Goal: Find specific page/section: Find specific page/section

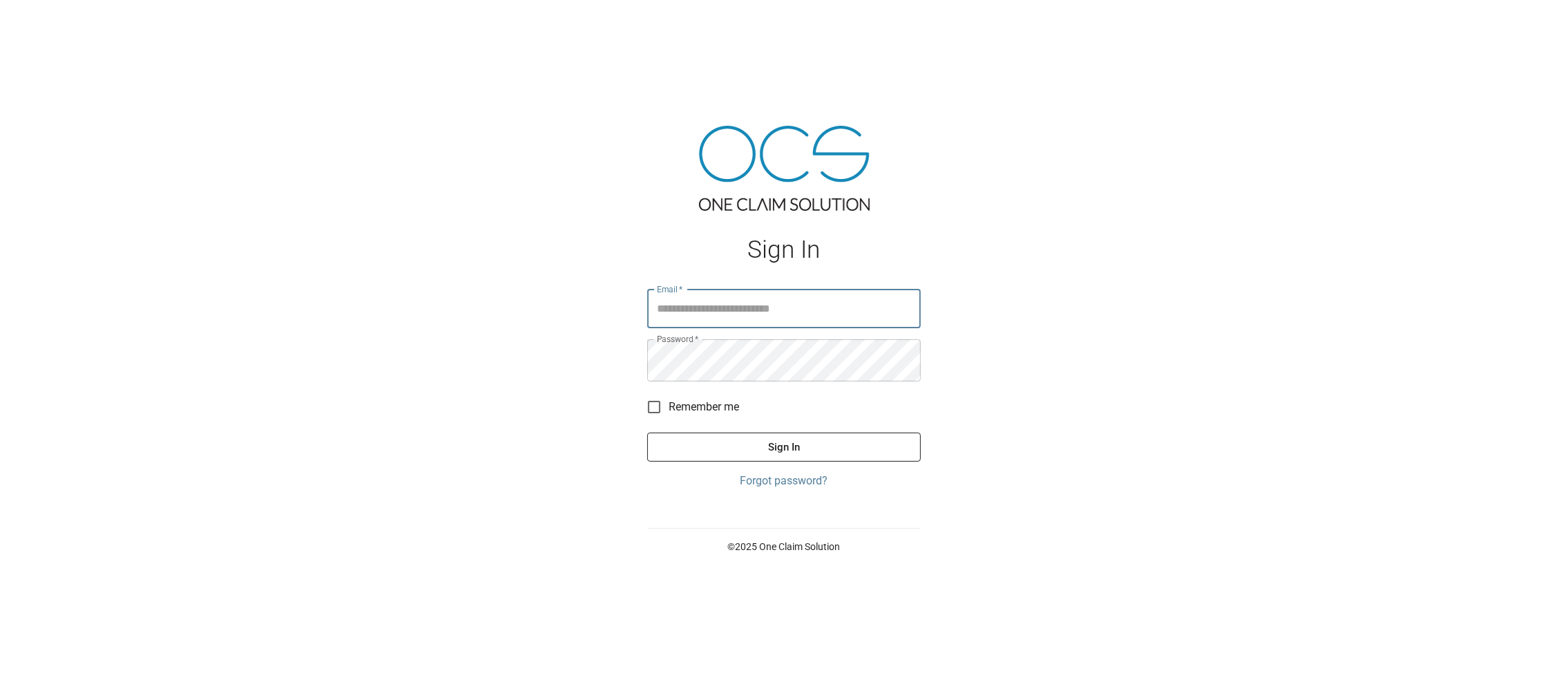
type input "**********"
click at [829, 462] on button "Sign In" at bounding box center [784, 447] width 274 height 29
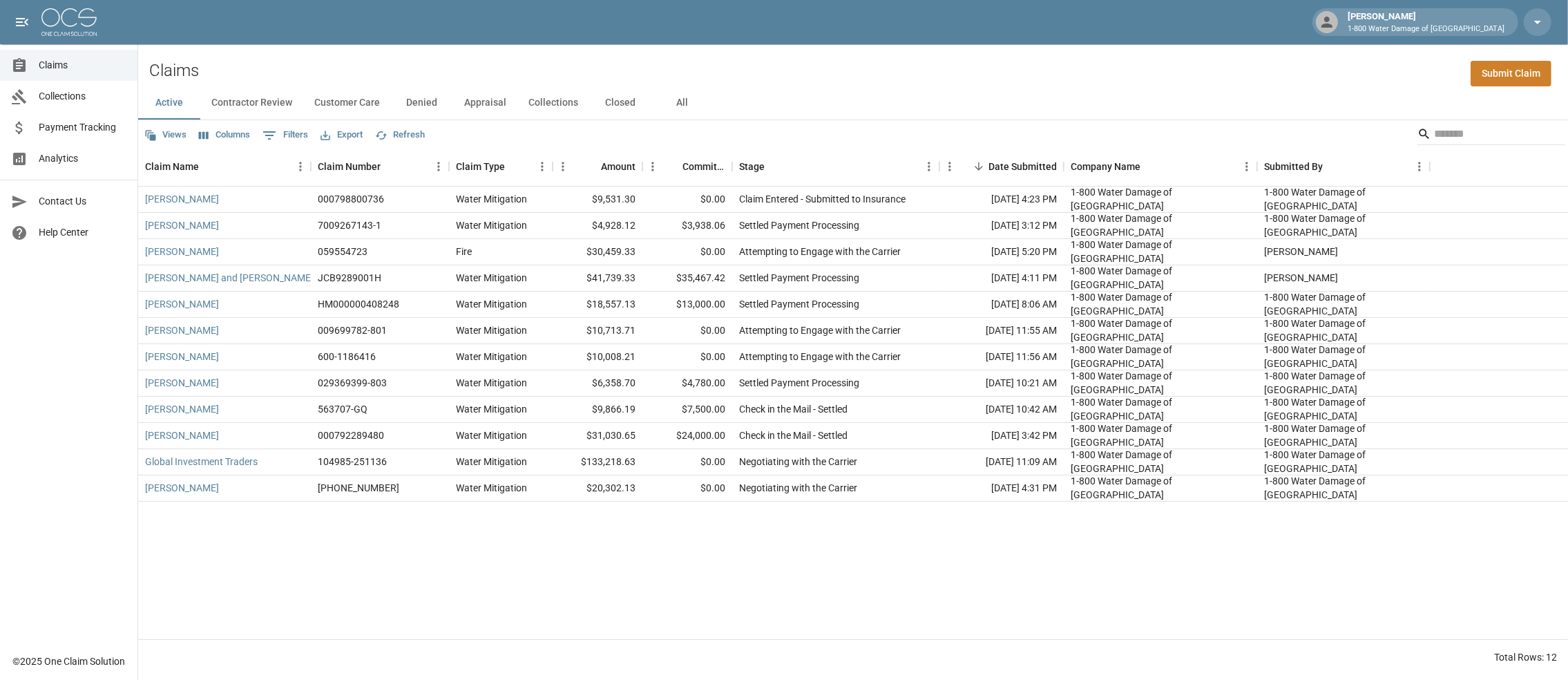
click at [714, 110] on button "All" at bounding box center [683, 103] width 62 height 33
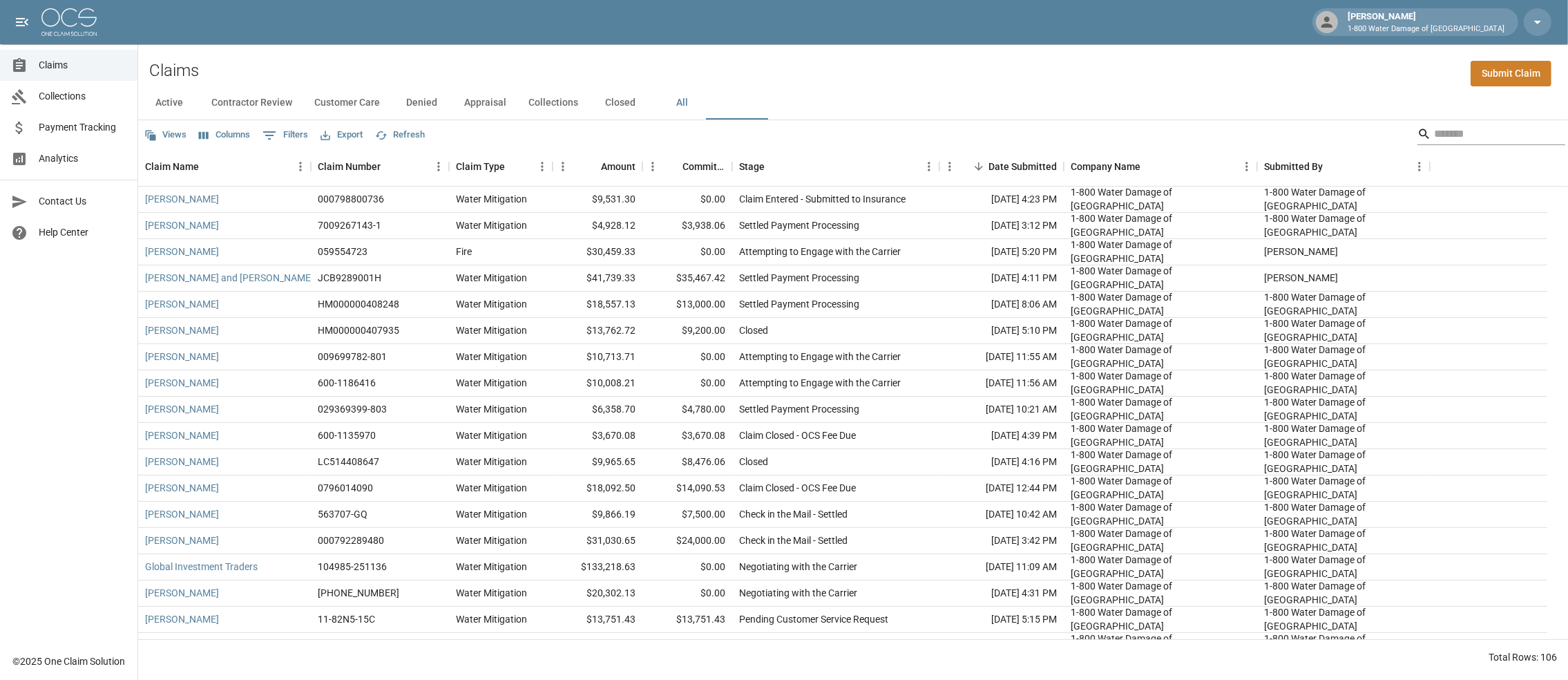
click at [1434, 136] on input "Search" at bounding box center [1489, 134] width 111 height 22
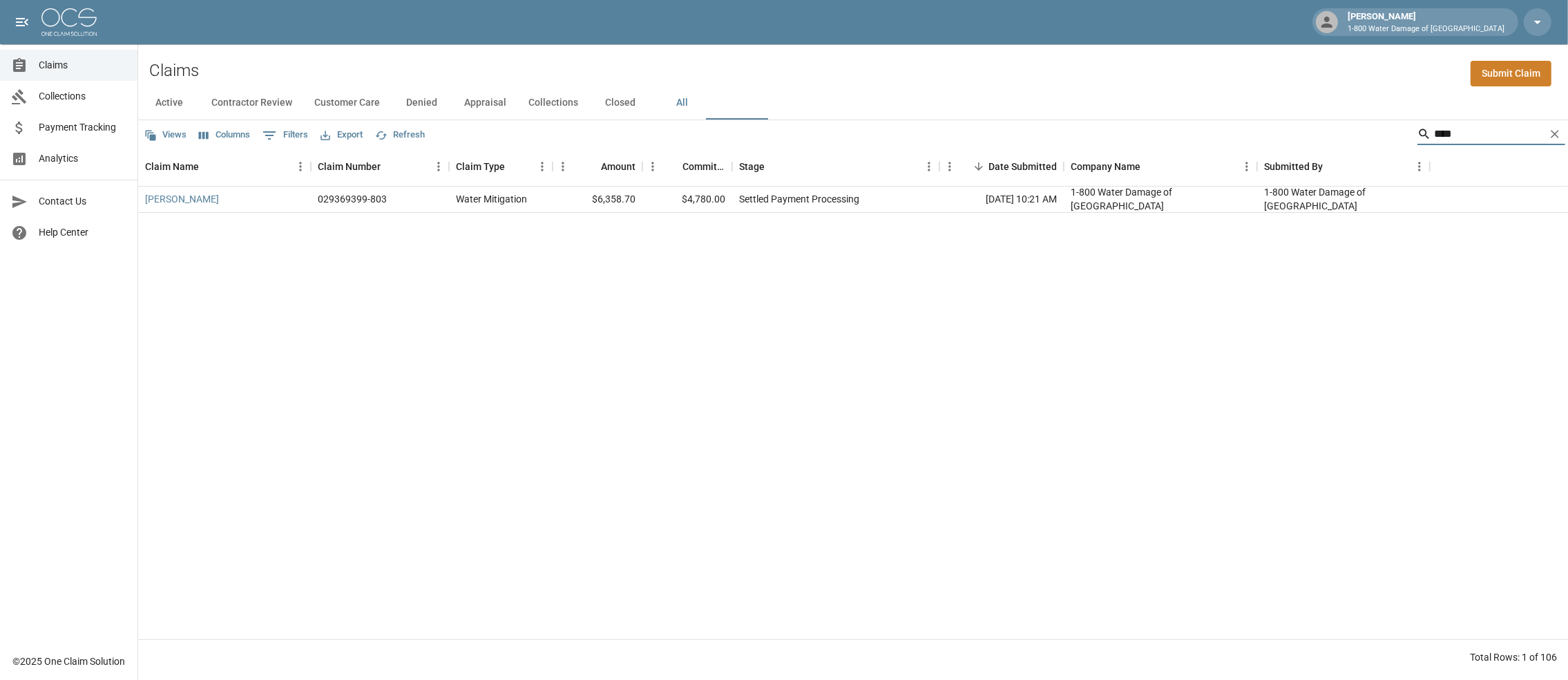
type input "****"
click at [444, 213] on div "029369399-803" at bounding box center [379, 199] width 138 height 26
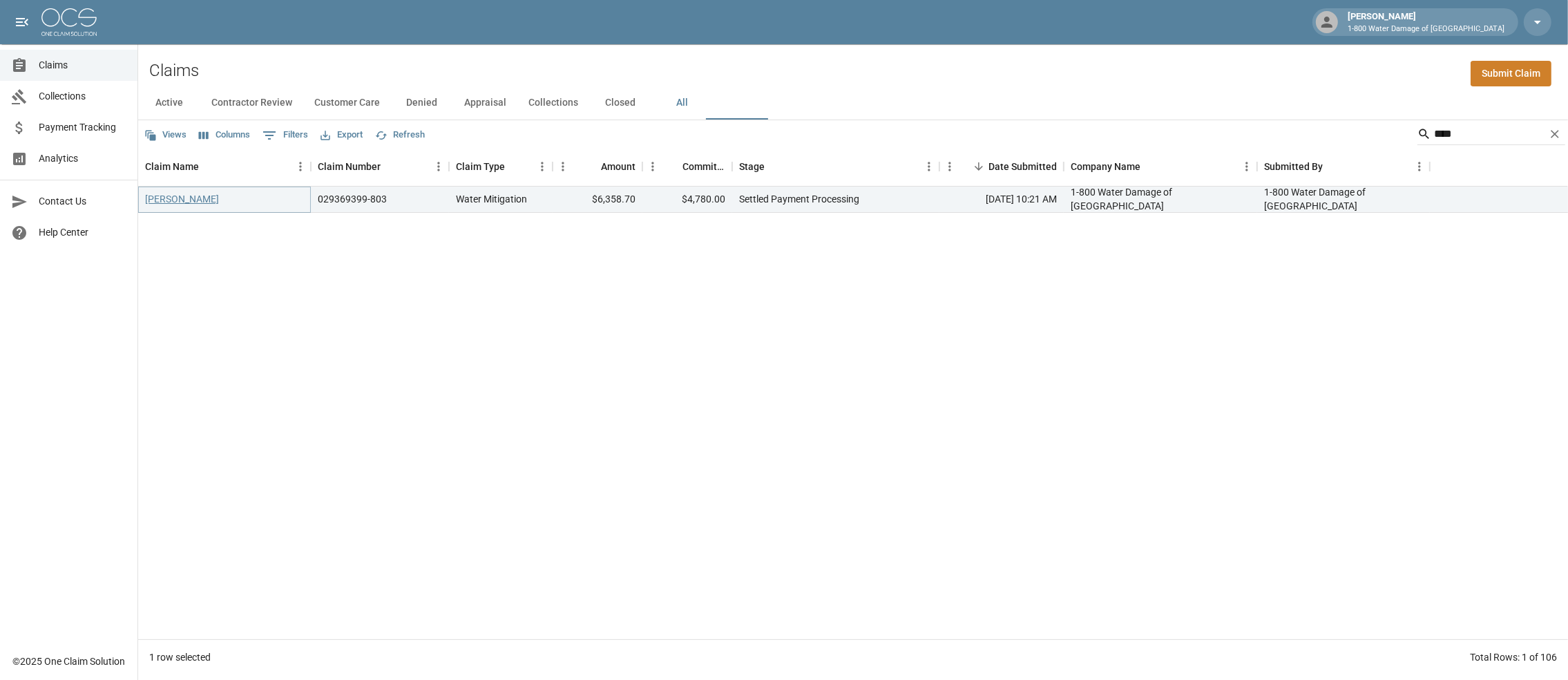
click at [178, 205] on link "[PERSON_NAME]" at bounding box center [181, 199] width 74 height 14
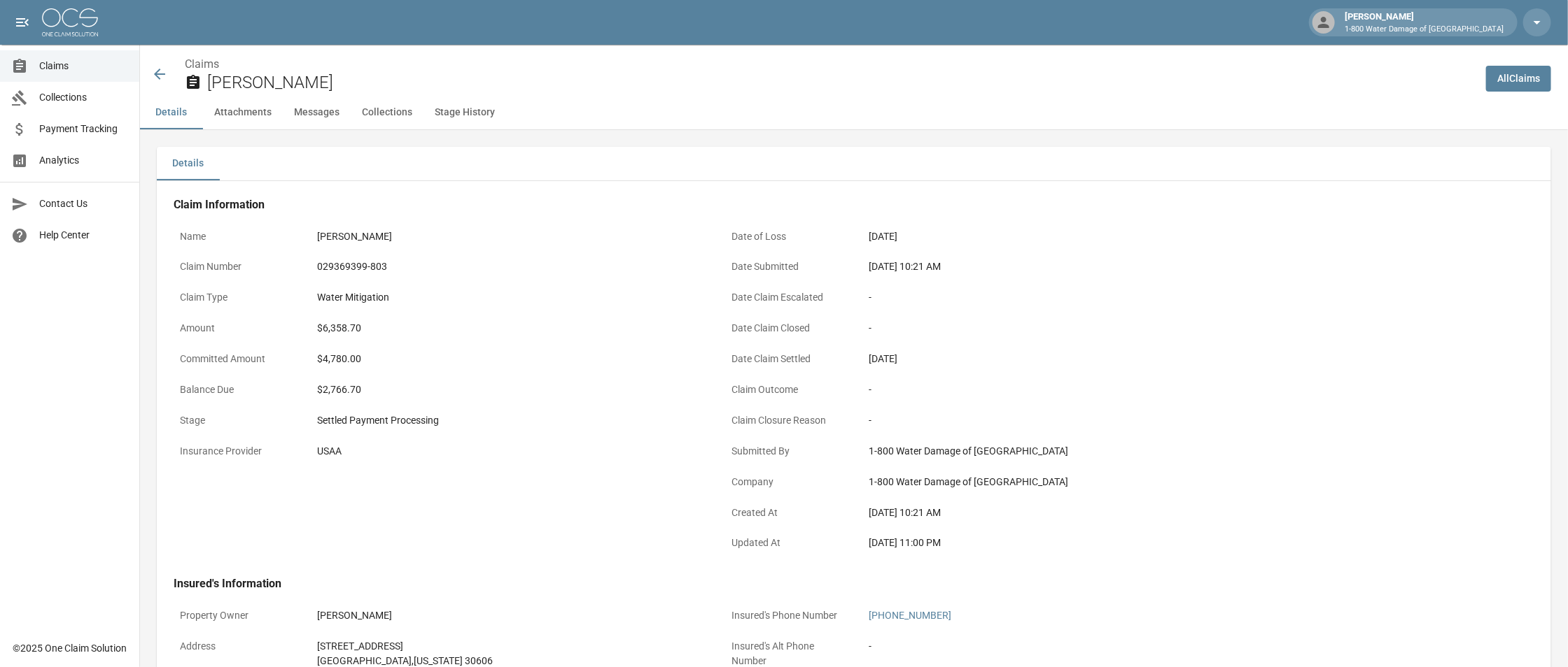
click at [154, 79] on icon at bounding box center [159, 73] width 11 height 11
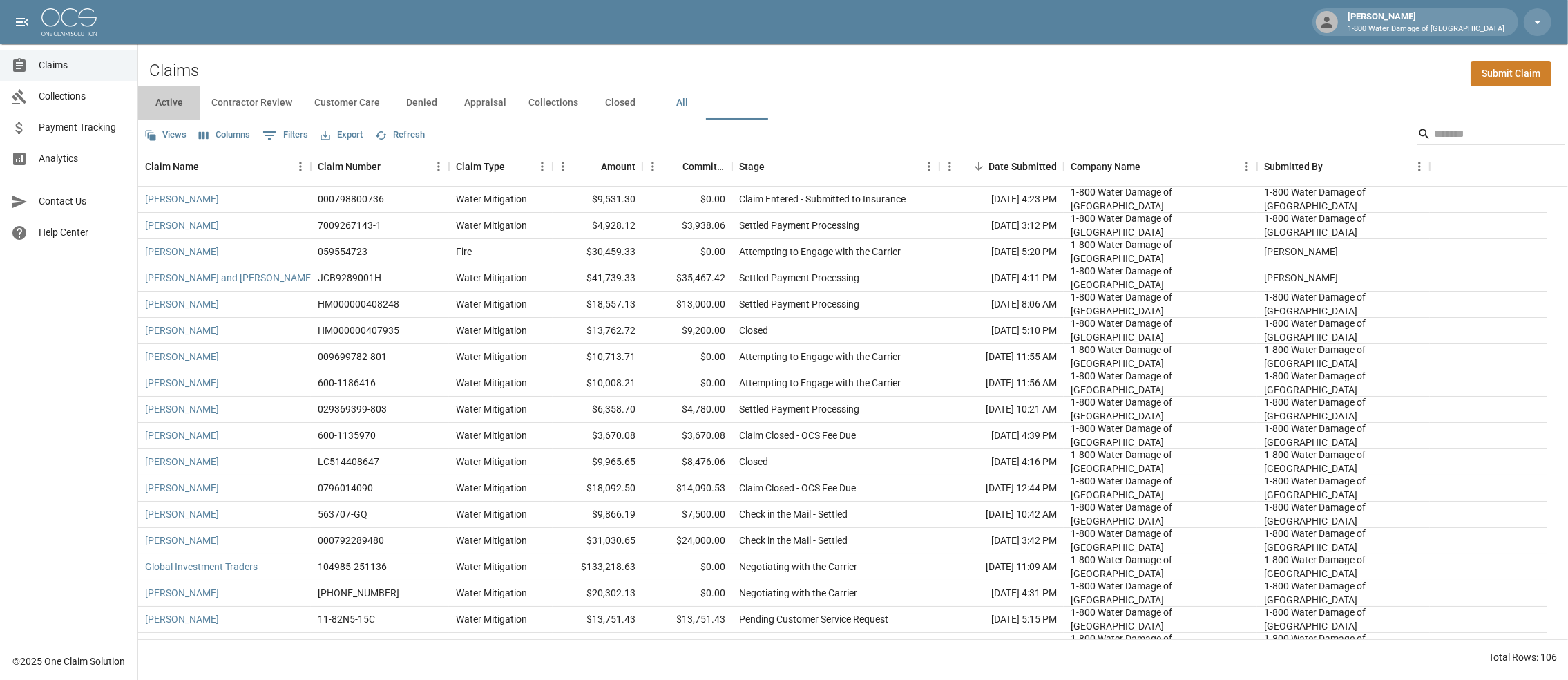
click at [170, 108] on button "Active" at bounding box center [169, 103] width 62 height 33
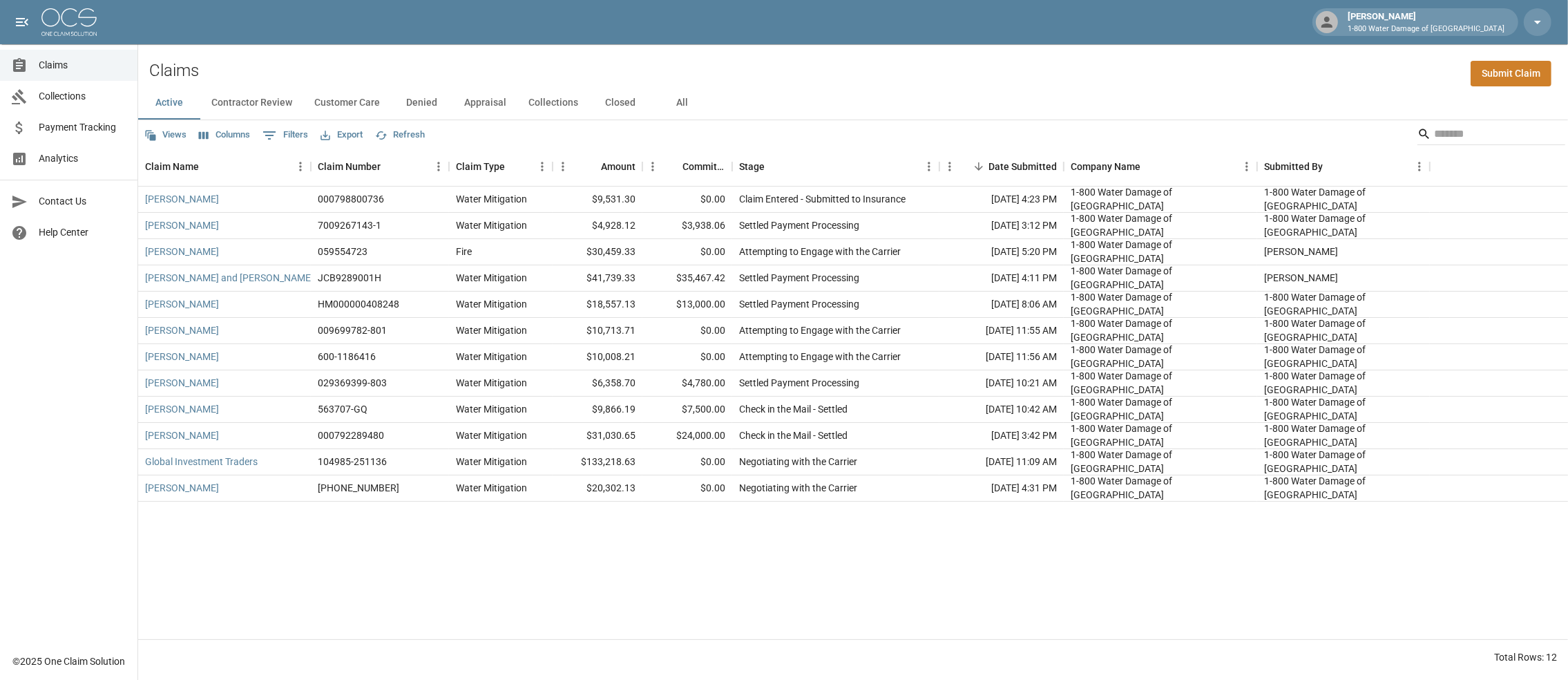
click at [714, 104] on button "All" at bounding box center [683, 103] width 62 height 33
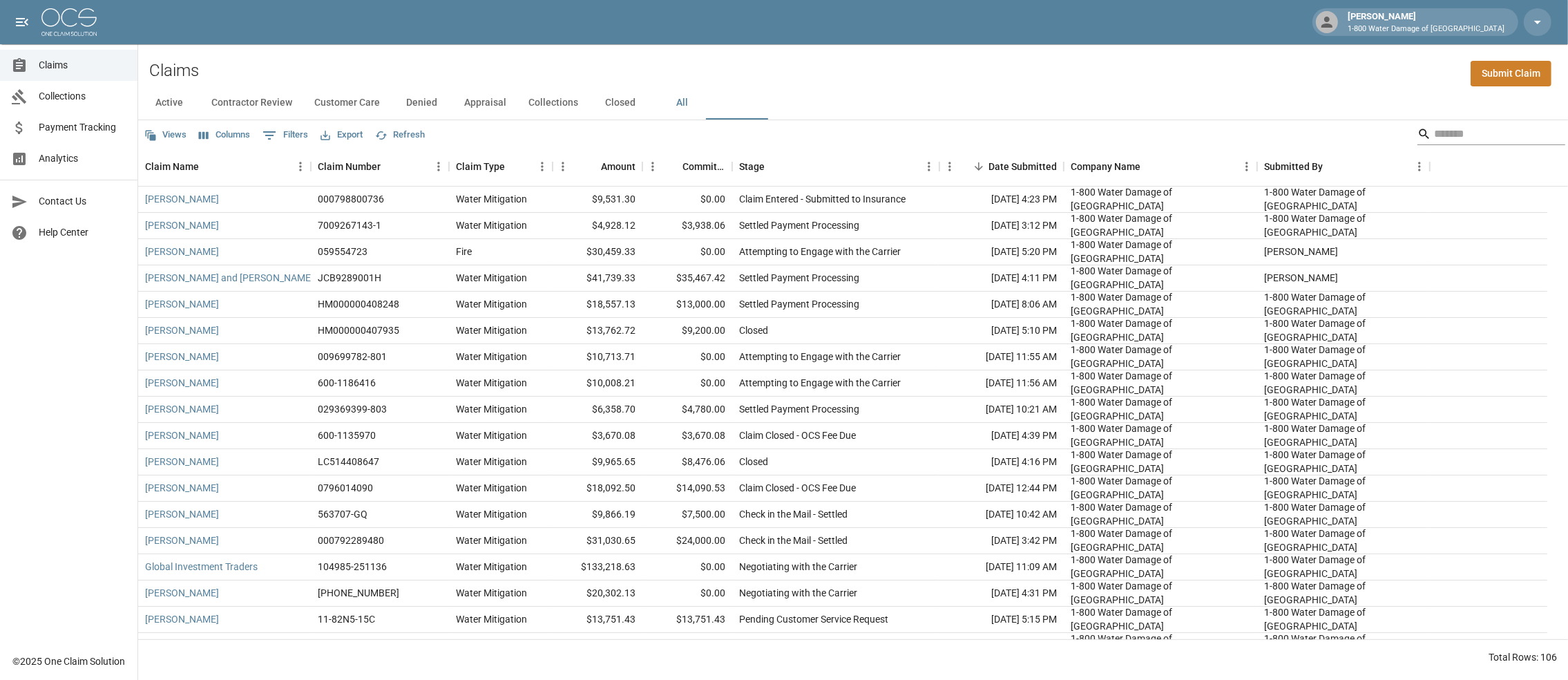
click at [1434, 133] on input "Search" at bounding box center [1489, 134] width 111 height 22
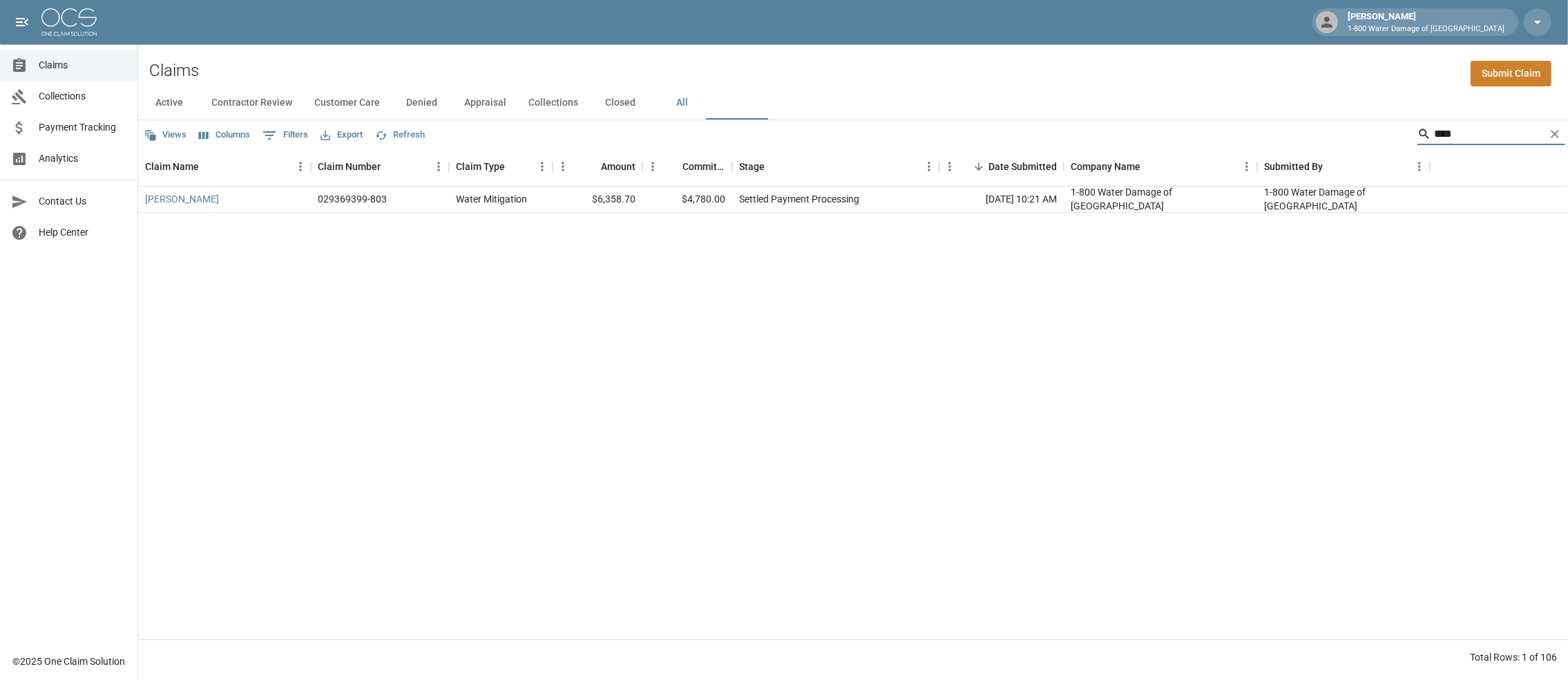
type input "****"
click at [165, 112] on button "Active" at bounding box center [169, 103] width 62 height 33
click at [714, 107] on button "All" at bounding box center [683, 103] width 62 height 33
click at [1555, 141] on icon "Clear" at bounding box center [1555, 134] width 14 height 14
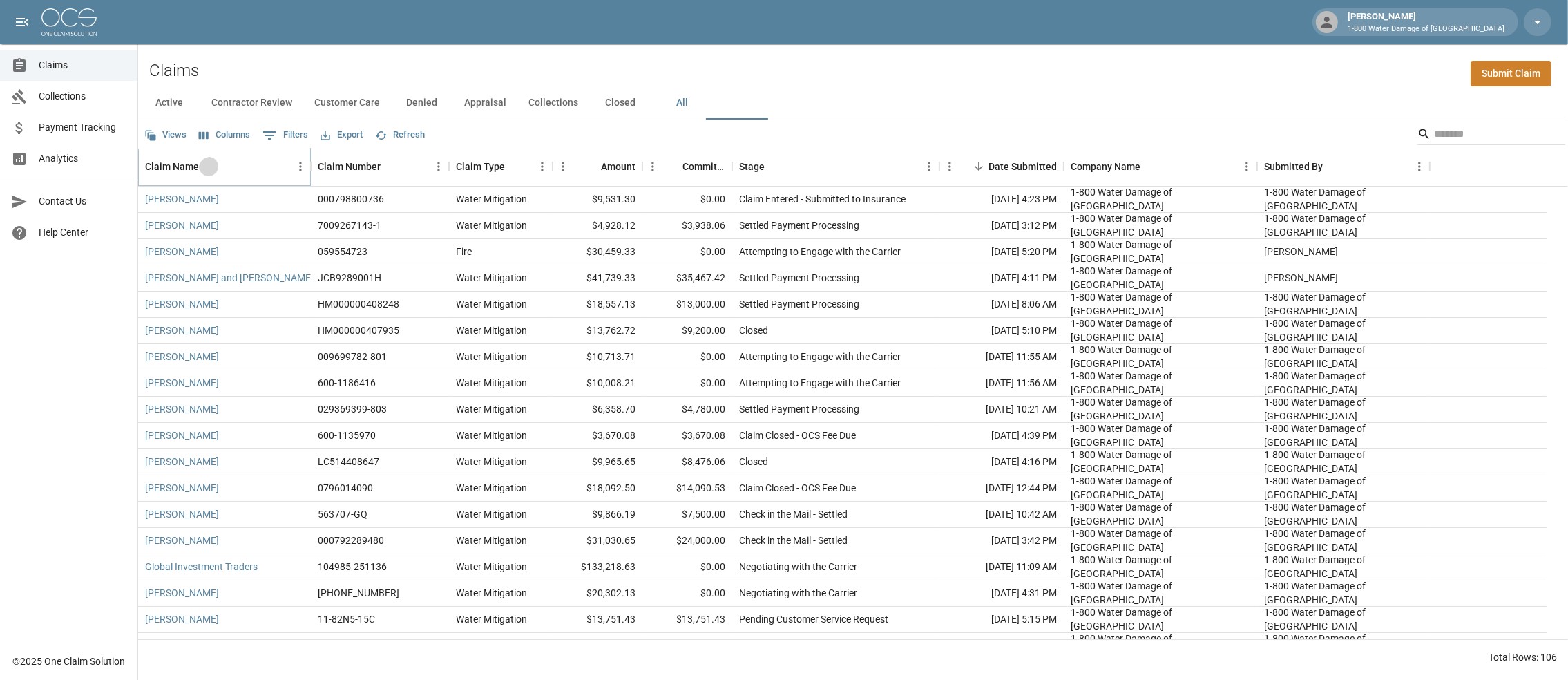
click at [213, 171] on icon "Sort" at bounding box center [208, 166] width 9 height 9
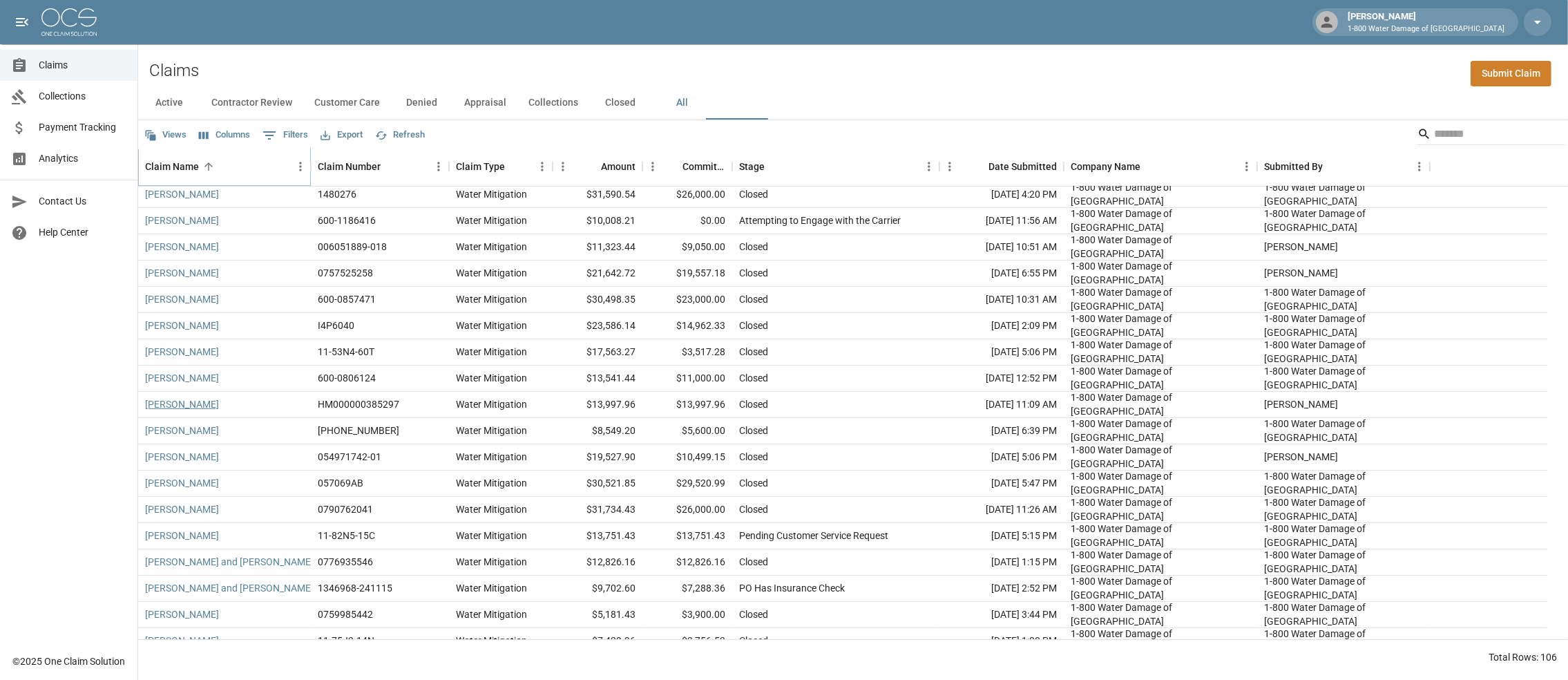
scroll to position [552, 0]
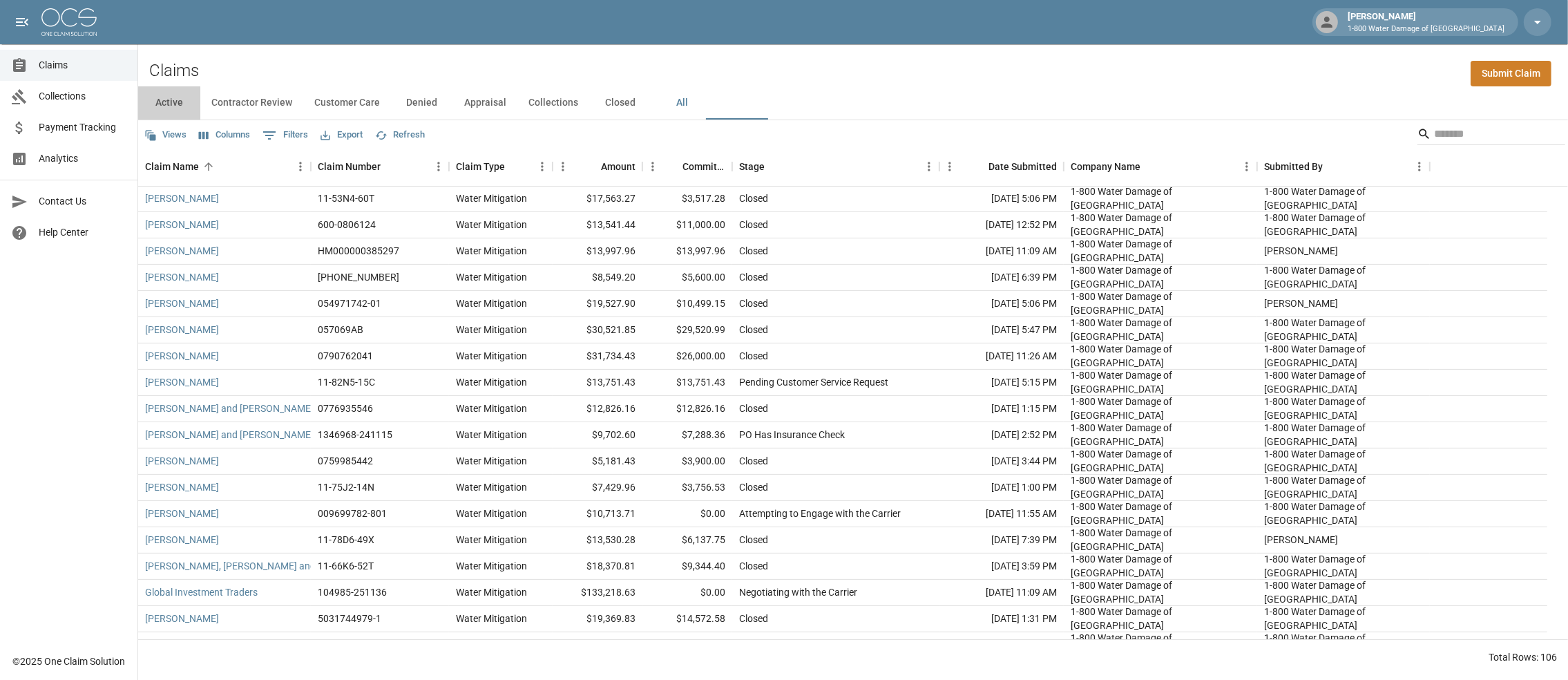
click at [164, 113] on button "Active" at bounding box center [169, 103] width 62 height 33
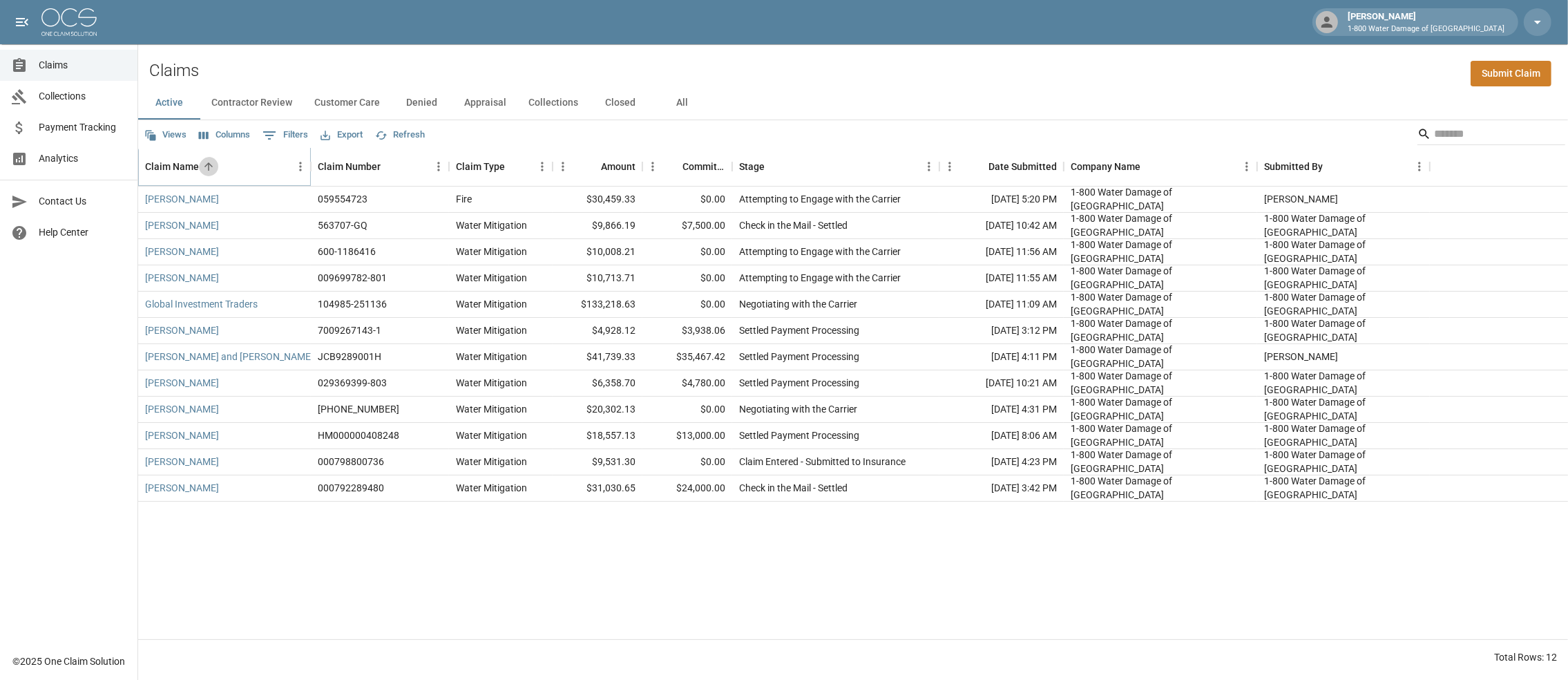
click at [215, 173] on icon "Sort" at bounding box center [208, 166] width 13 height 13
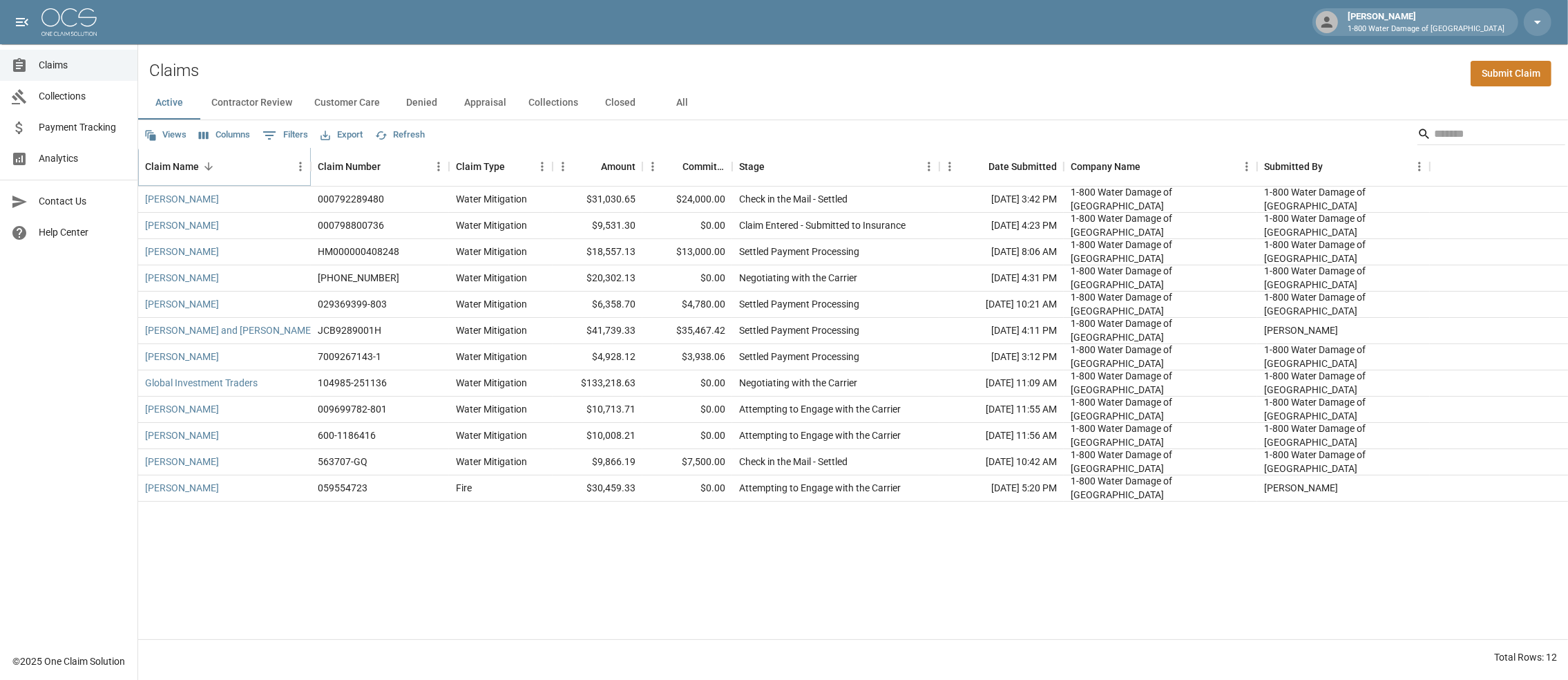
click at [215, 173] on icon "Sort" at bounding box center [208, 166] width 13 height 13
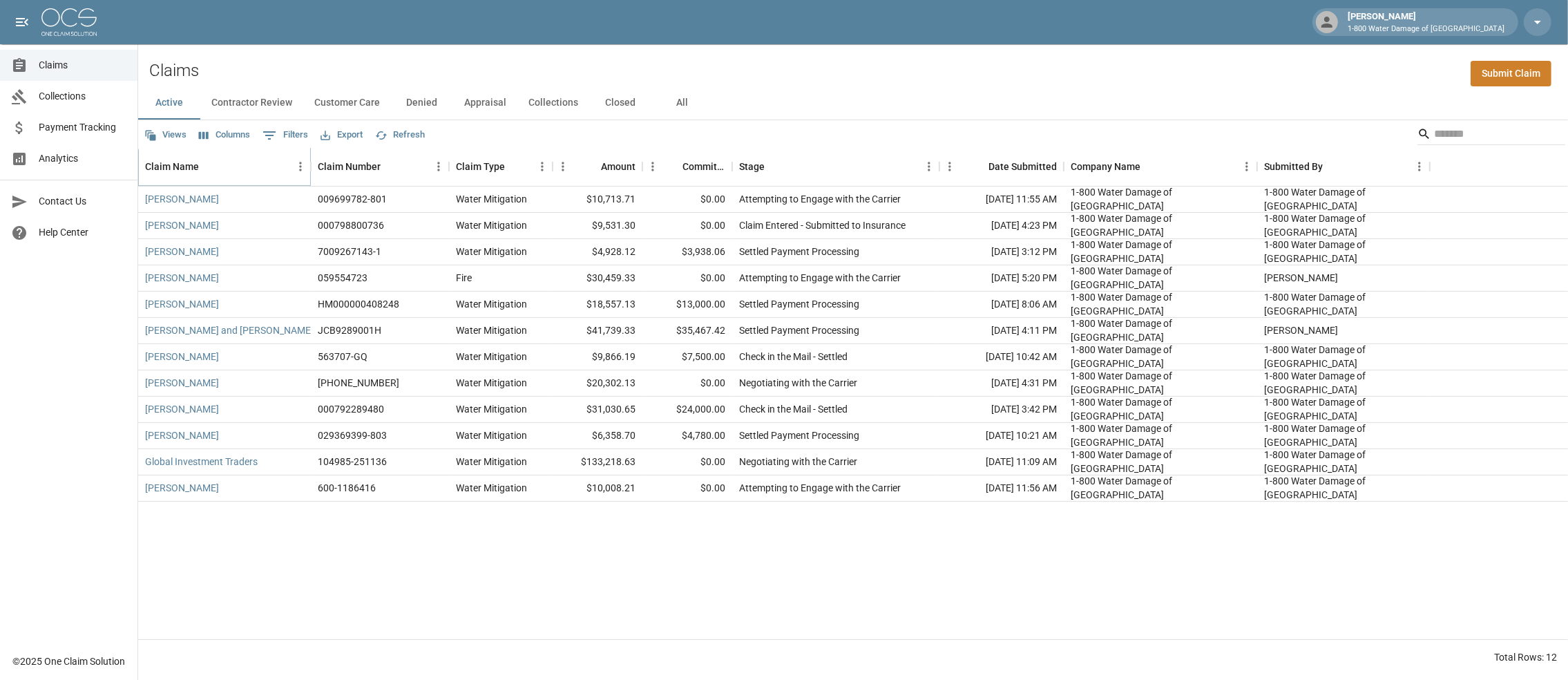
click at [213, 171] on icon "Sort" at bounding box center [208, 166] width 9 height 9
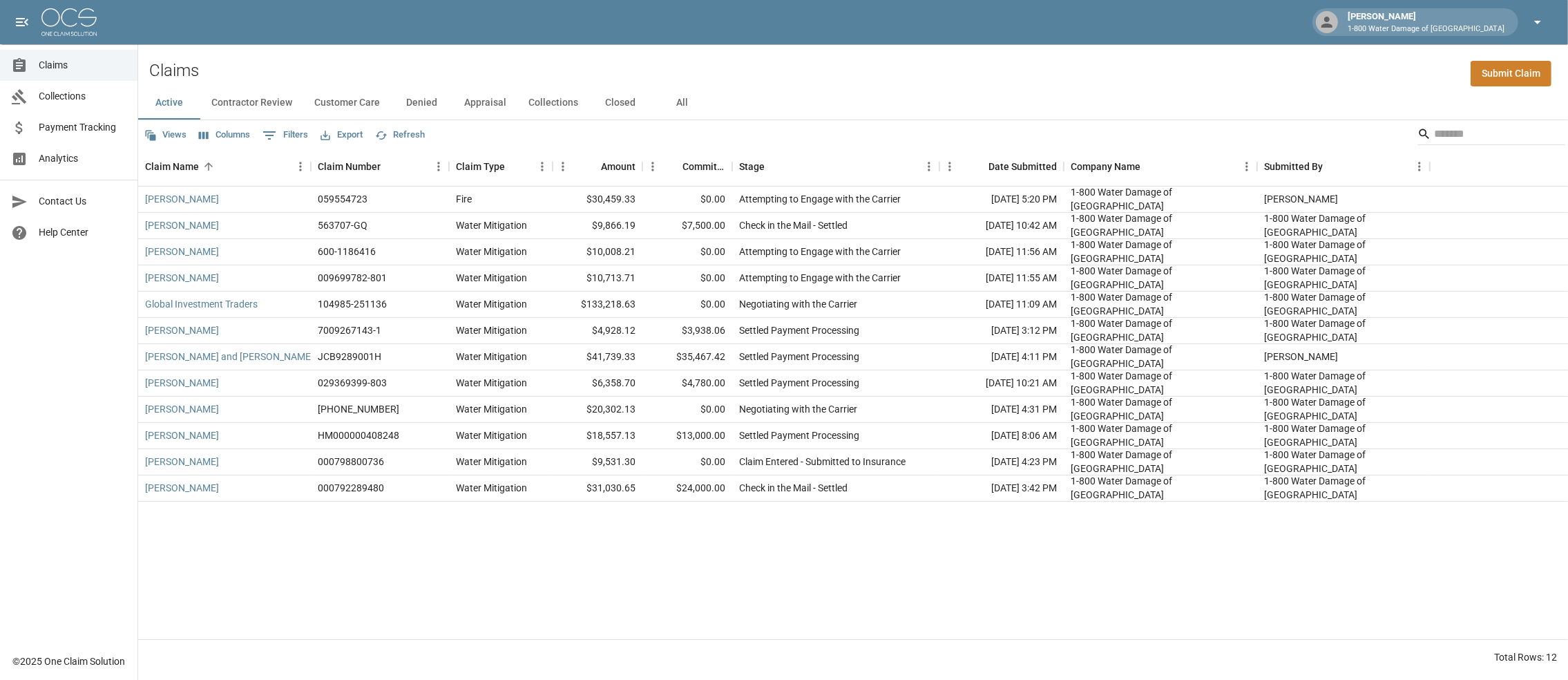
click at [1539, 11] on button "button" at bounding box center [1537, 22] width 28 height 28
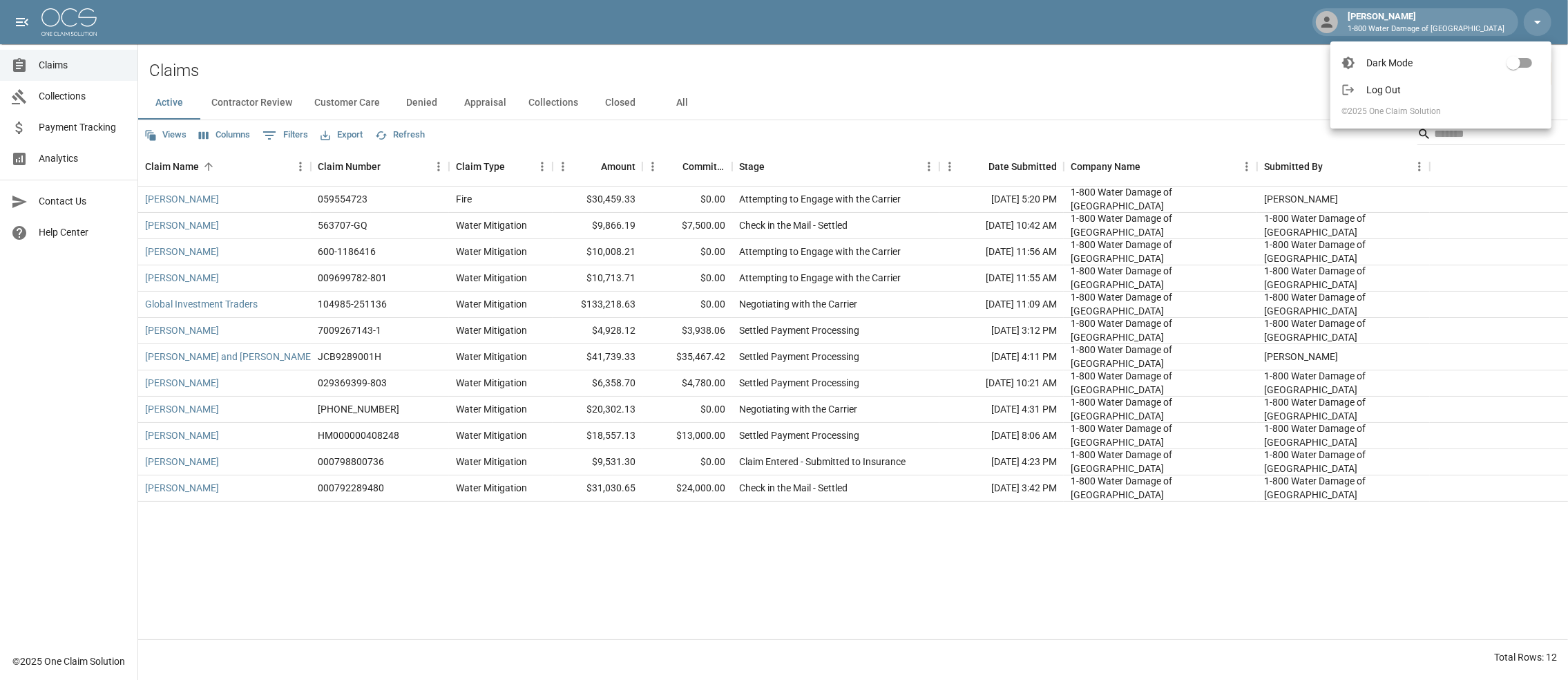
click at [1379, 87] on span "Log Out" at bounding box center [1453, 90] width 175 height 14
